Goal: Register for event/course

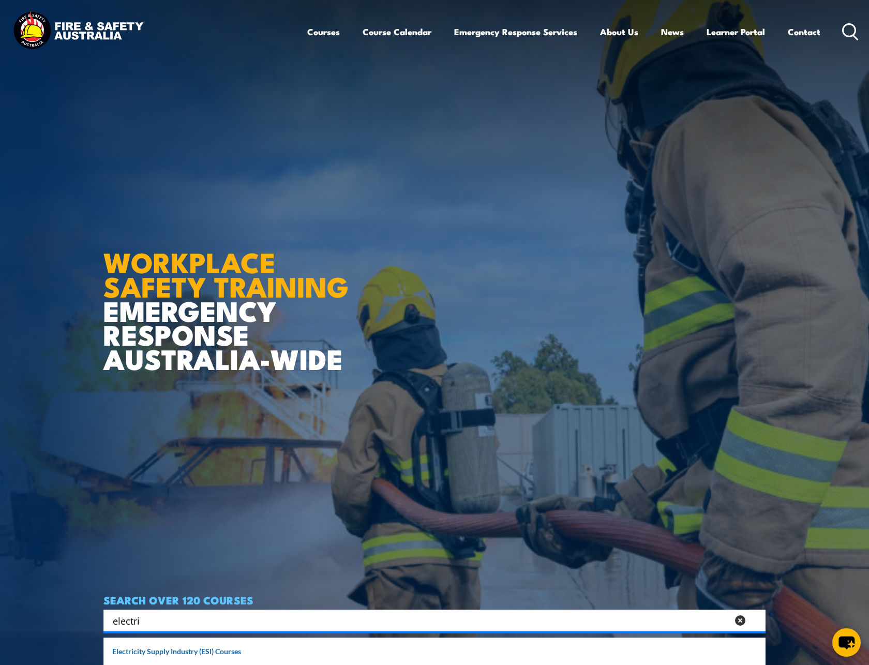
type input "electri"
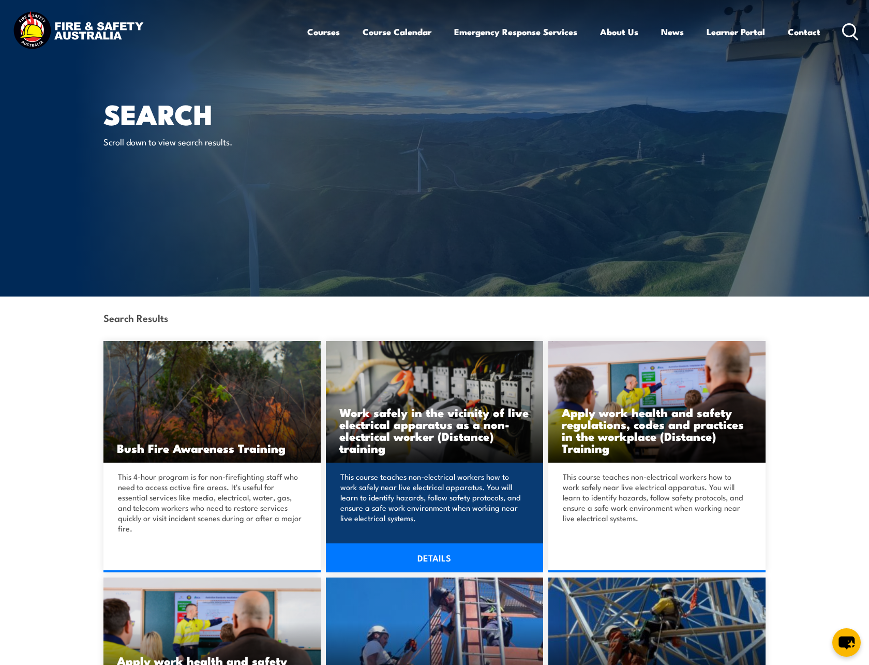
click at [414, 429] on h3 "Work safely in the vicinity of live electrical apparatus as a non-electrical wo…" at bounding box center [434, 430] width 190 height 48
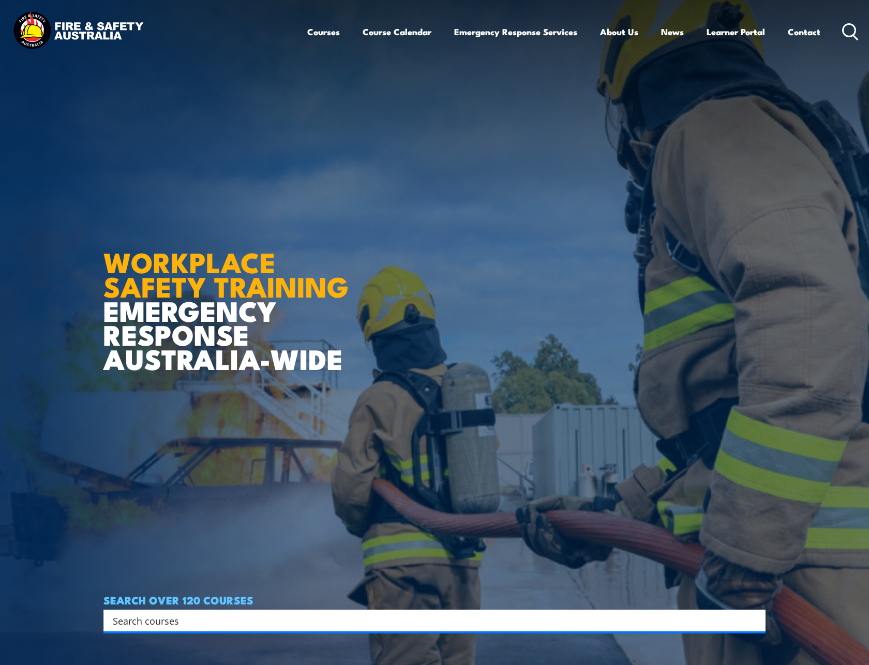
click at [158, 615] on input "Search input" at bounding box center [428, 620] width 630 height 16
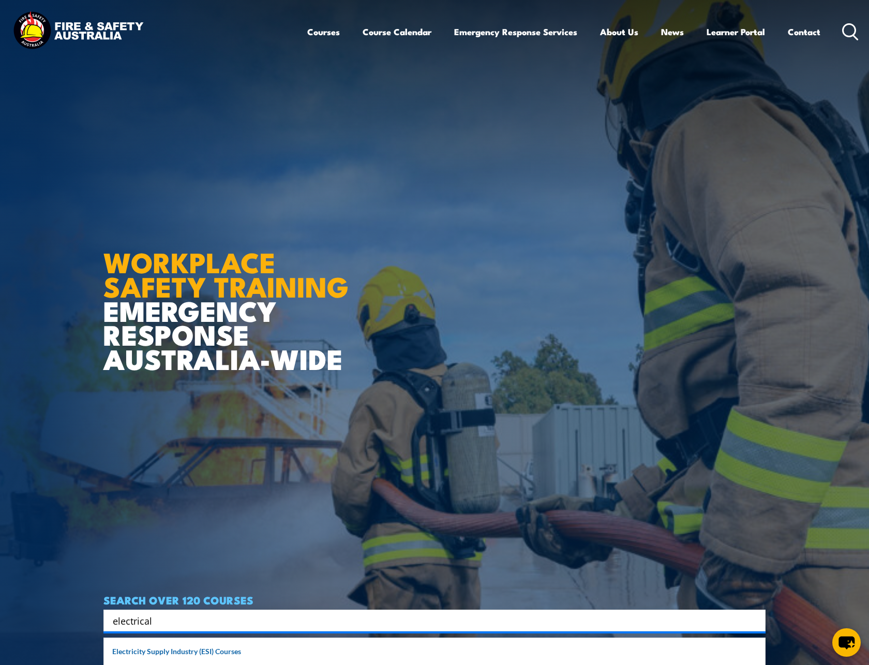
type input "electrical"
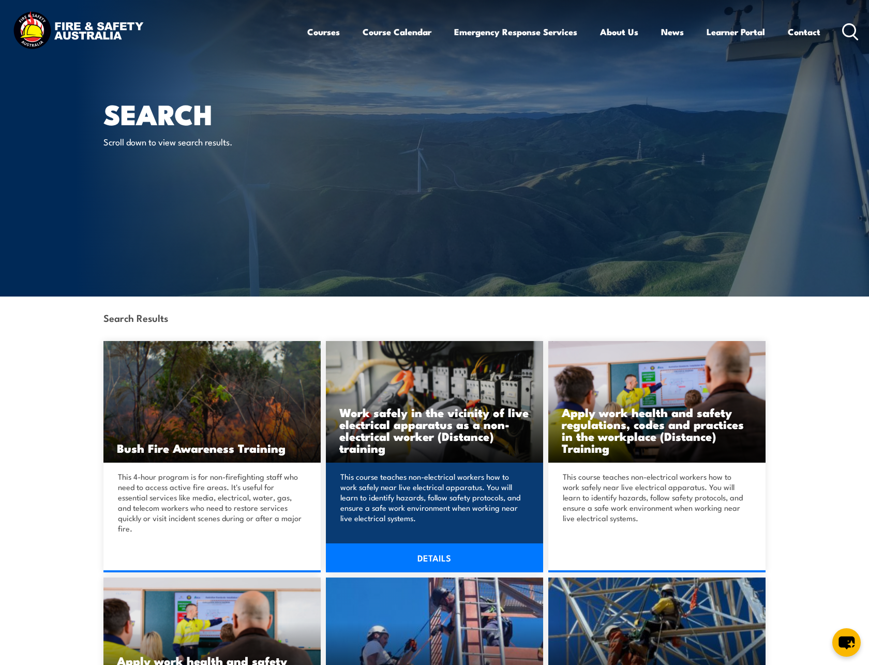
click at [439, 558] on link "DETAILS" at bounding box center [434, 557] width 217 height 29
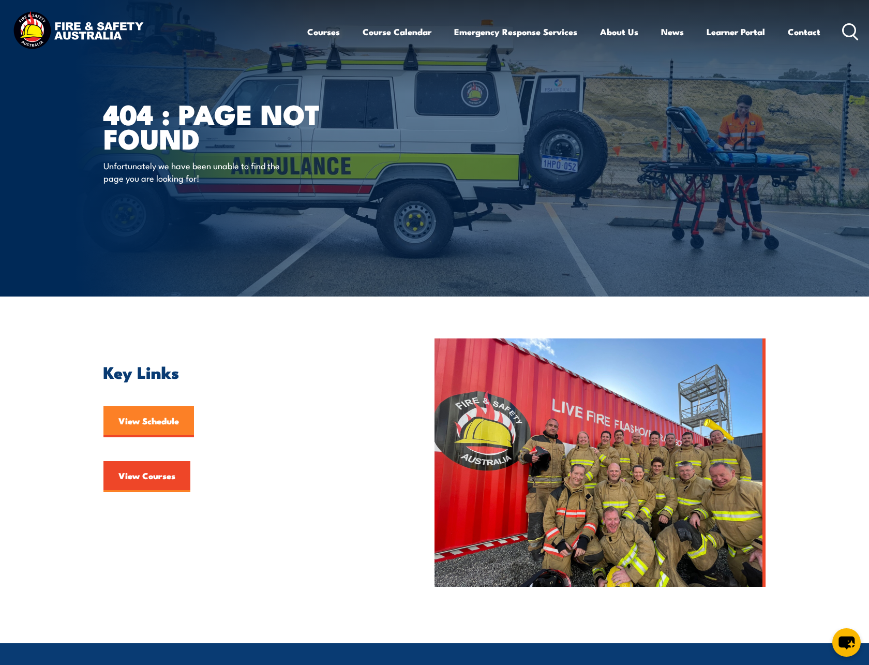
click at [148, 424] on link "View Schedule" at bounding box center [148, 421] width 91 height 31
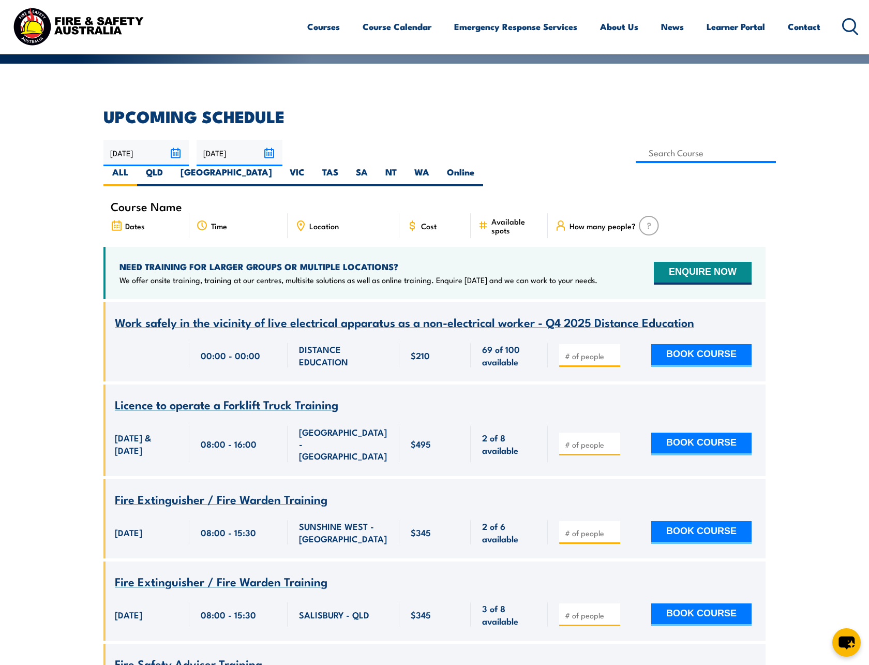
scroll to position [399, 0]
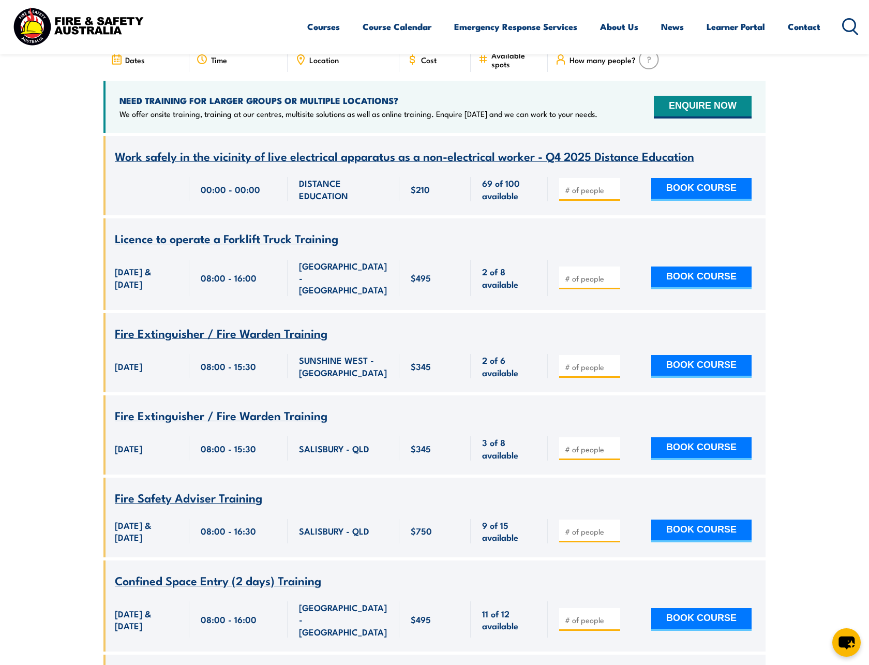
click at [574, 147] on span "Work safely in the vicinity of live electrical apparatus as a non-electrical wo…" at bounding box center [404, 156] width 579 height 18
click at [680, 178] on button "BOOK COURSE" at bounding box center [701, 189] width 100 height 23
